Goal: Task Accomplishment & Management: Manage account settings

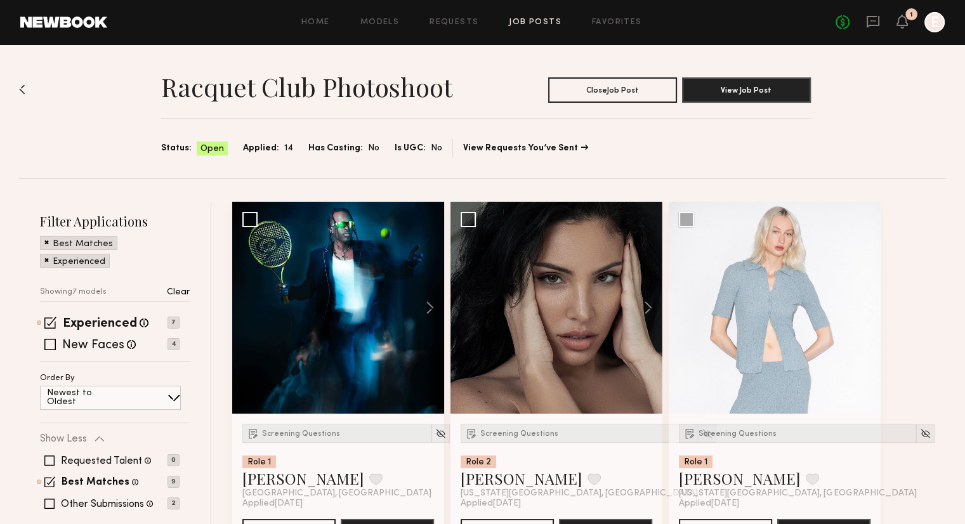
click at [19, 89] on img at bounding box center [22, 89] width 6 height 10
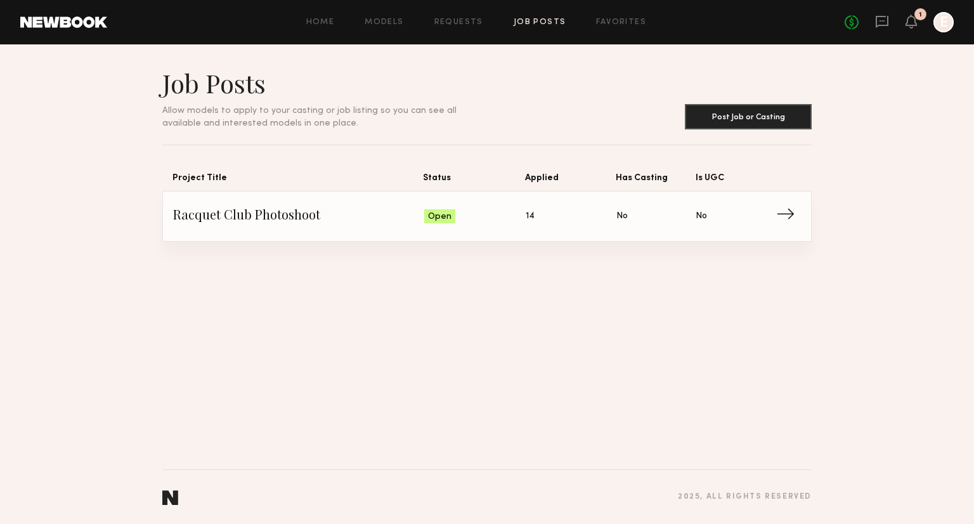
click at [469, 229] on link "Racquet Club Photoshoot Status: Open Applied: 14 Has Casting: No Is UGC: No →" at bounding box center [487, 216] width 628 height 49
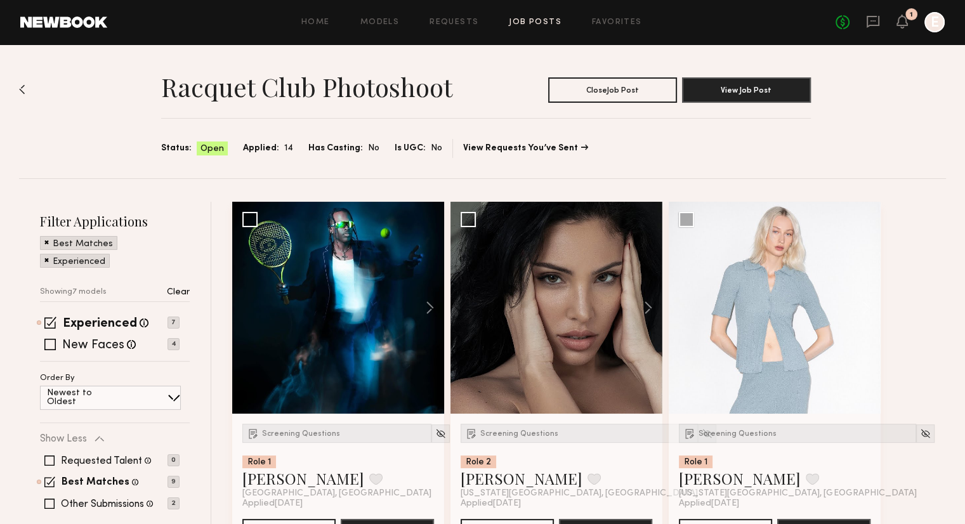
click at [866, 31] on div "No fees up to $5,000 1 E" at bounding box center [889, 22] width 109 height 20
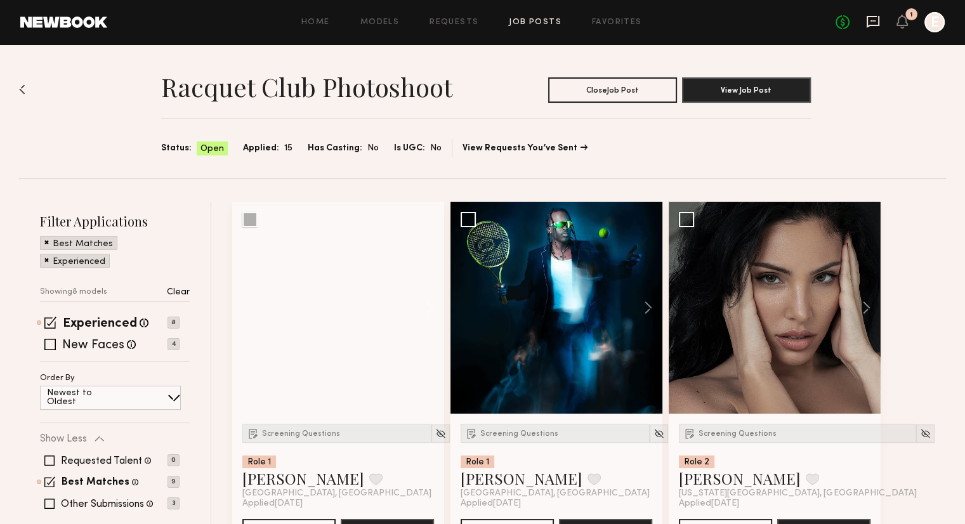
click at [866, 25] on icon at bounding box center [872, 22] width 13 height 12
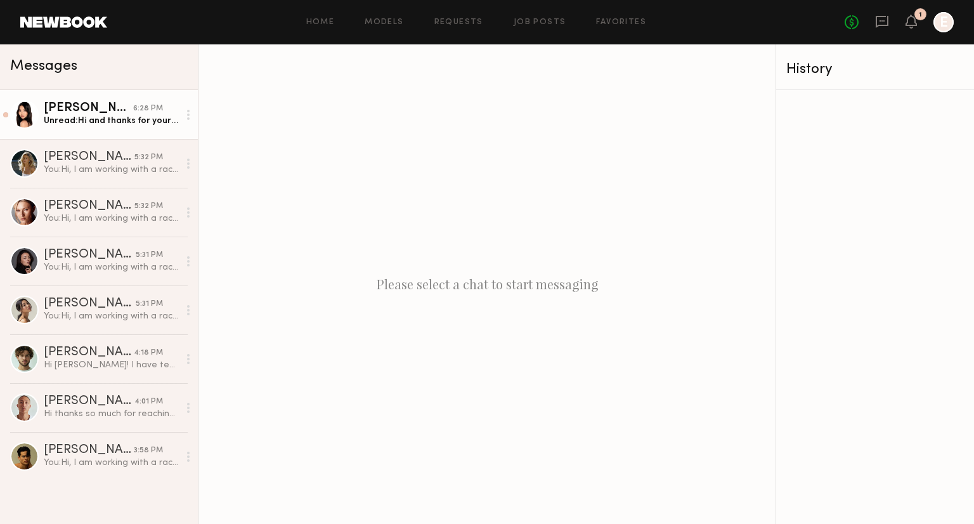
click at [64, 107] on div "[PERSON_NAME]" at bounding box center [88, 108] width 89 height 13
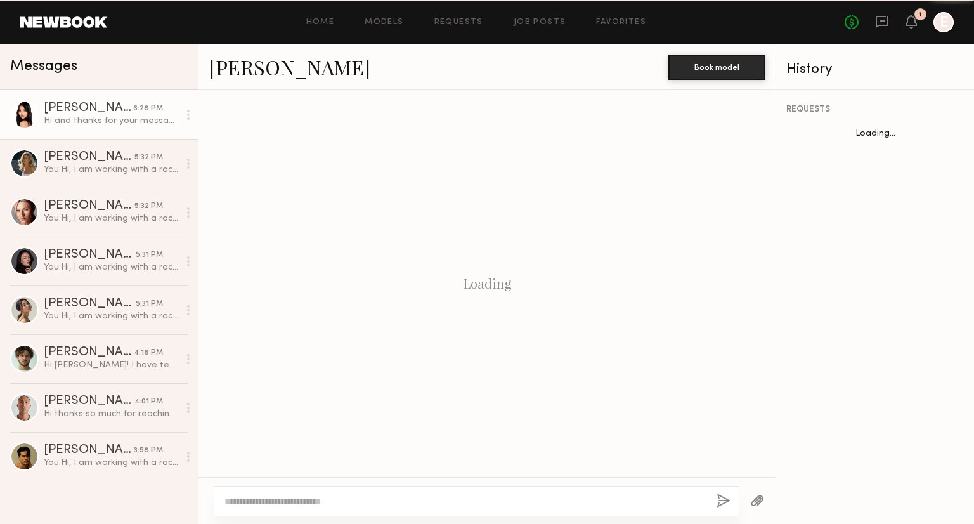
scroll to position [310, 0]
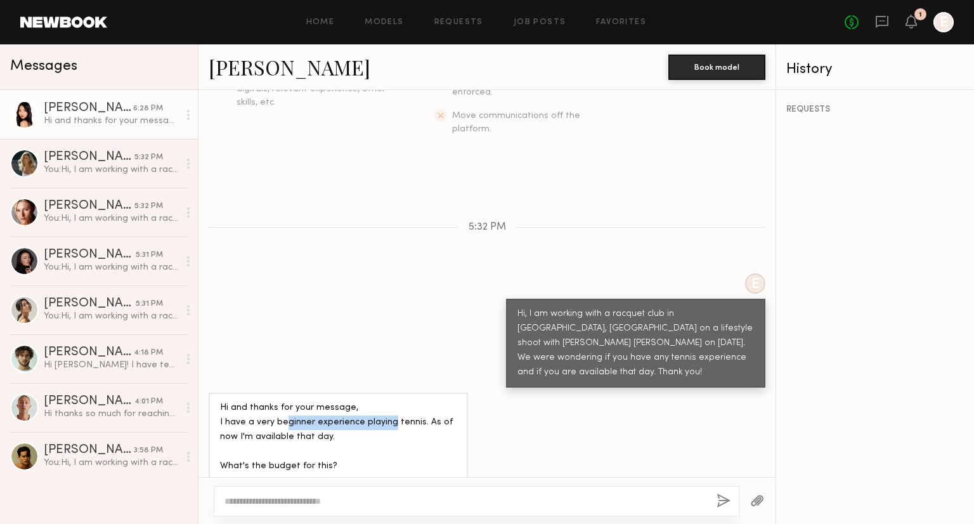
drag, startPoint x: 282, startPoint y: 378, endPoint x: 388, endPoint y: 386, distance: 106.8
click at [388, 401] on div "Hi and thanks for your message, I have a very beginner experience playing tenni…" at bounding box center [338, 452] width 237 height 102
drag, startPoint x: 275, startPoint y: 390, endPoint x: 334, endPoint y: 398, distance: 59.6
click at [334, 401] on div "Hi and thanks for your message, I have a very beginner experience playing tenni…" at bounding box center [338, 452] width 237 height 102
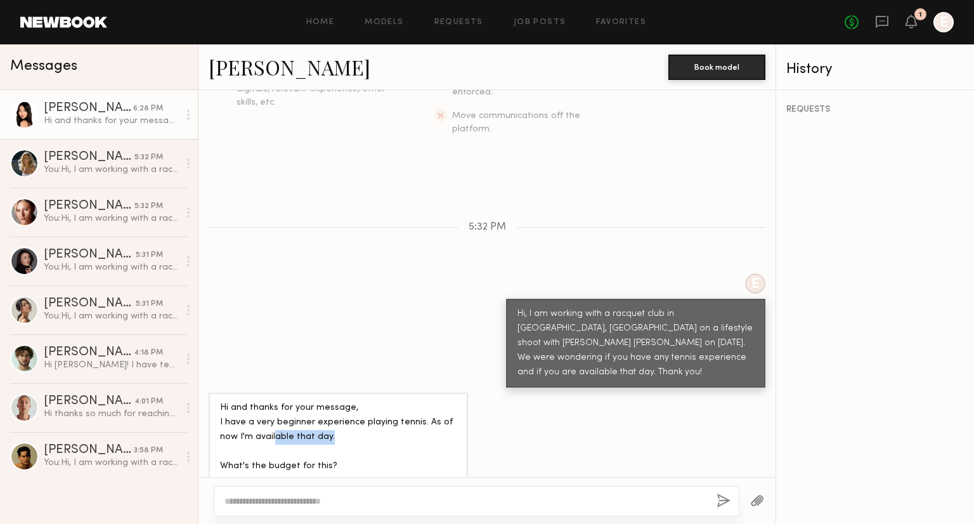
click at [334, 401] on div "Hi and thanks for your message, I have a very beginner experience playing tenni…" at bounding box center [338, 452] width 237 height 102
click at [294, 56] on link "[PERSON_NAME]" at bounding box center [290, 66] width 162 height 27
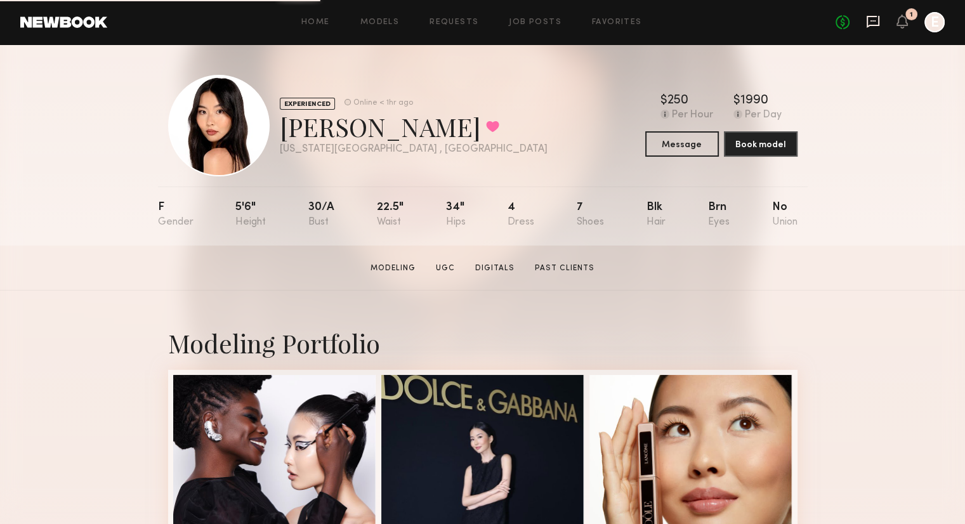
click at [869, 21] on icon at bounding box center [873, 22] width 14 height 14
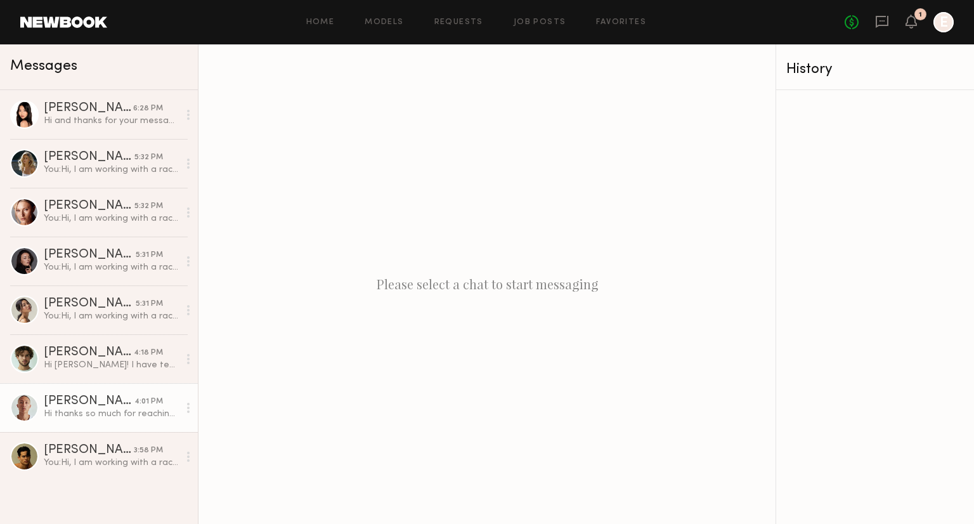
click at [82, 419] on div "Hi thanks so much for reaching out! Yes, confirming I have intermediate tennis …" at bounding box center [111, 414] width 135 height 12
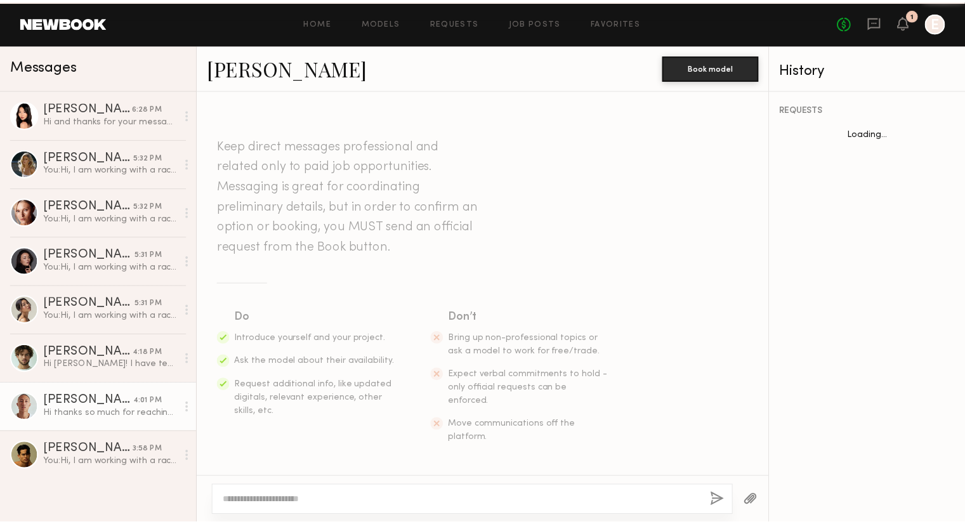
scroll to position [237, 0]
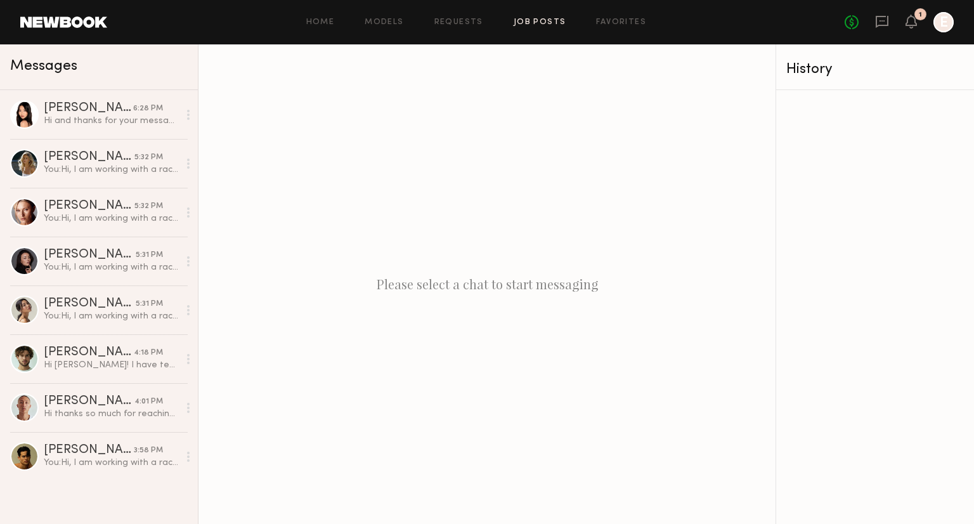
click at [550, 22] on link "Job Posts" at bounding box center [540, 22] width 53 height 8
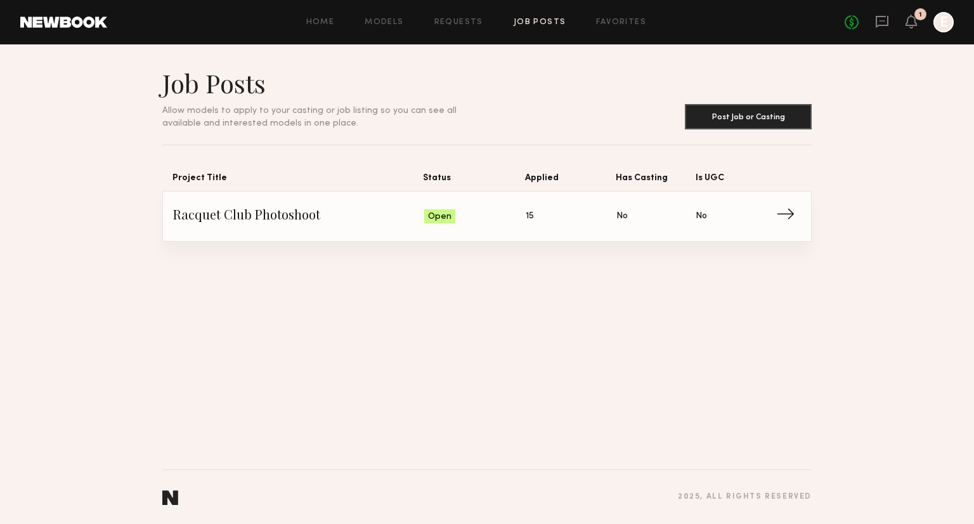
click at [552, 216] on span "Applied: 15" at bounding box center [571, 216] width 91 height 19
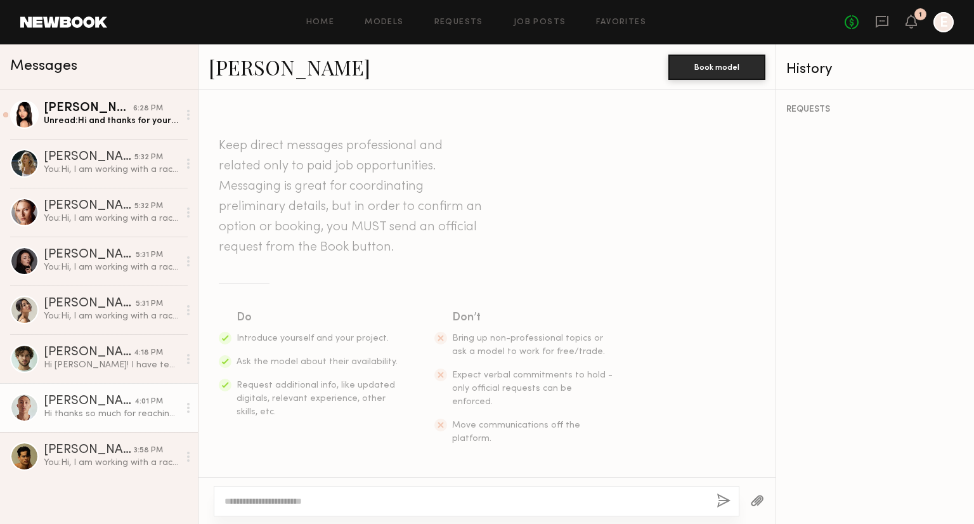
scroll to position [237, 0]
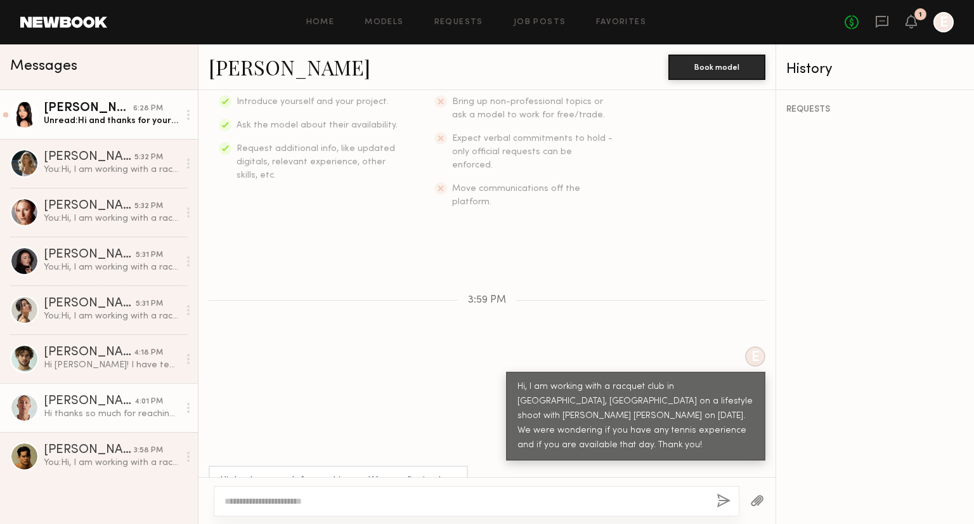
click at [150, 110] on div "6:28 PM" at bounding box center [148, 109] width 30 height 12
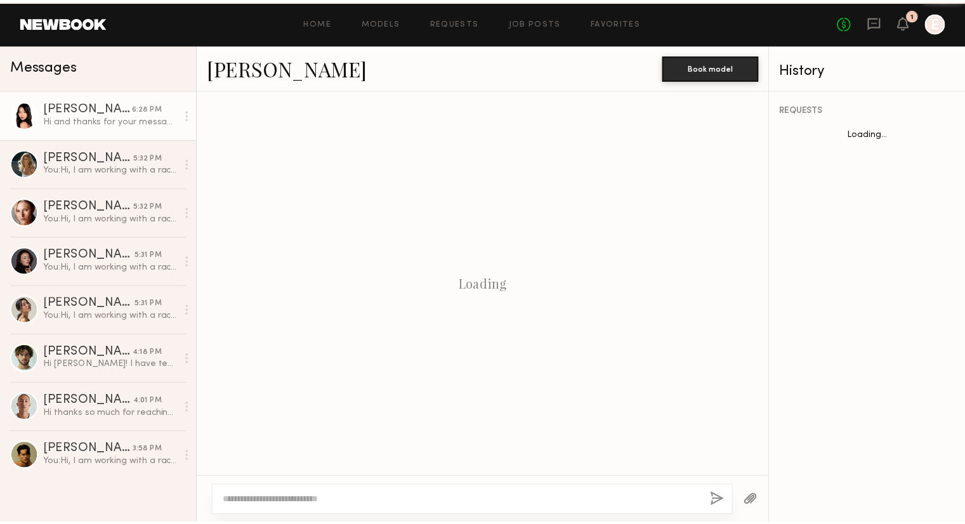
scroll to position [310, 0]
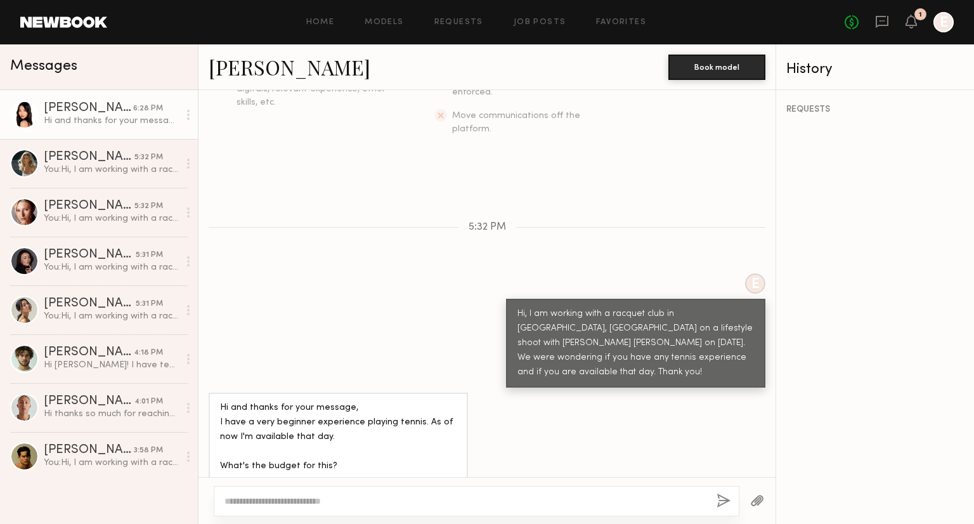
click at [543, 27] on div "Home Models Requests Job Posts Favorites Sign Out No fees up to $5,000 1 E" at bounding box center [530, 22] width 847 height 20
click at [540, 25] on link "Job Posts" at bounding box center [540, 22] width 53 height 8
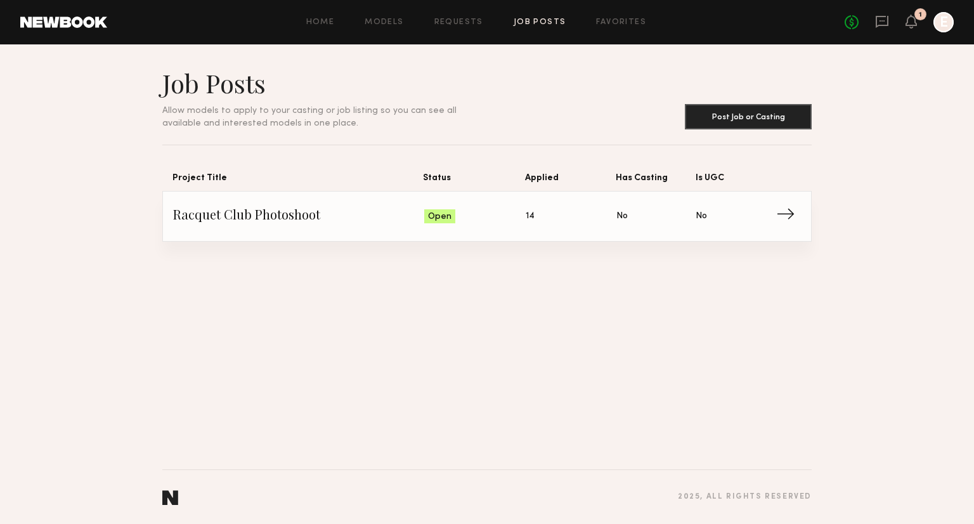
click at [452, 214] on div "Open" at bounding box center [439, 216] width 31 height 14
